Goal: Information Seeking & Learning: Learn about a topic

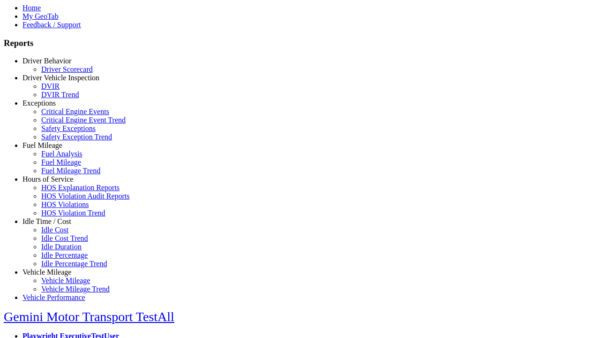
click at [54, 183] on link "Hours of Service" at bounding box center [48, 179] width 51 height 8
click at [61, 191] on link "HOS Explanation Reports" at bounding box center [80, 187] width 78 height 8
